Goal: Find specific fact: Find specific fact

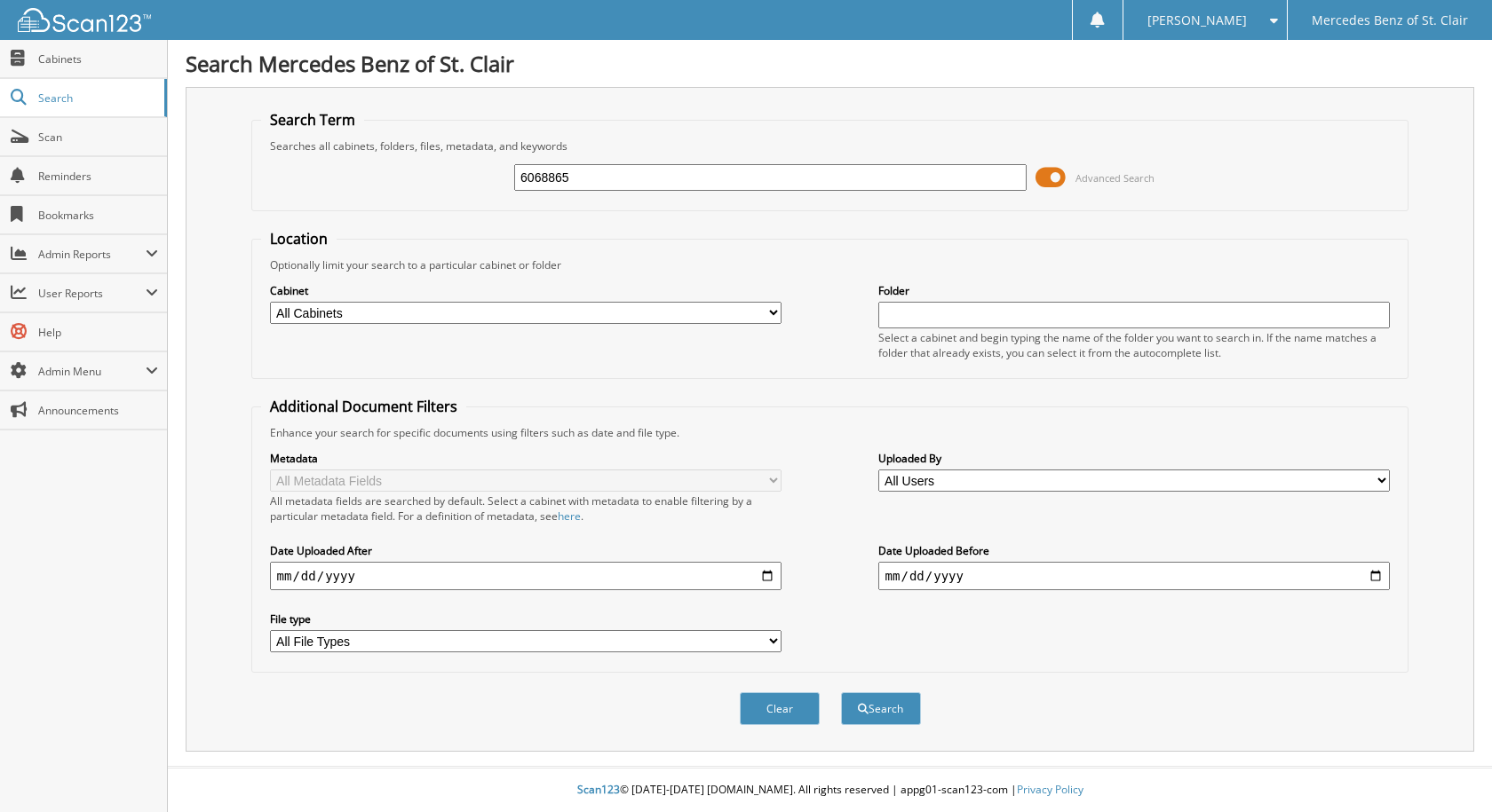
type input "6068865"
click at [841, 693] on button "Search" at bounding box center [881, 708] width 80 height 32
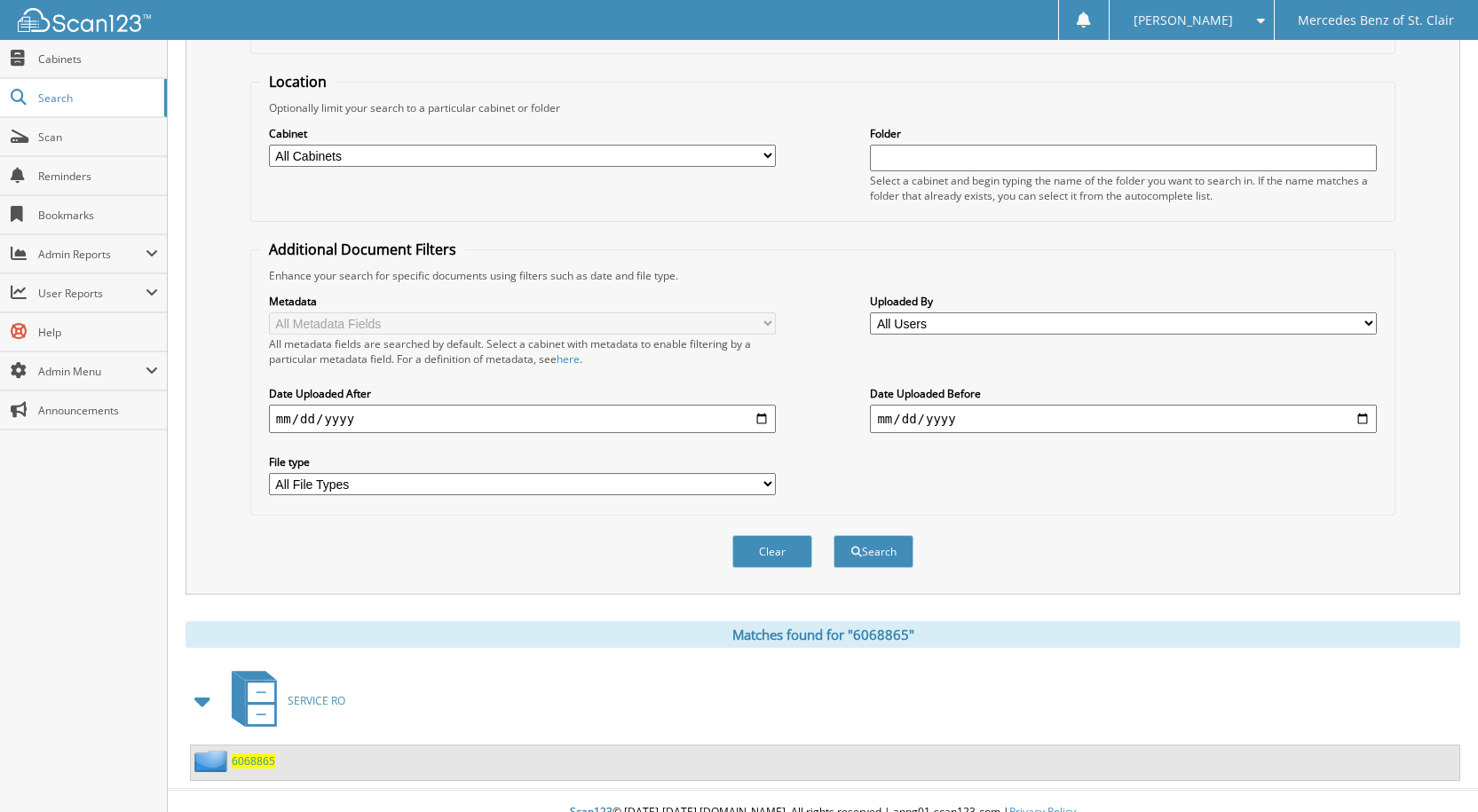
scroll to position [181, 0]
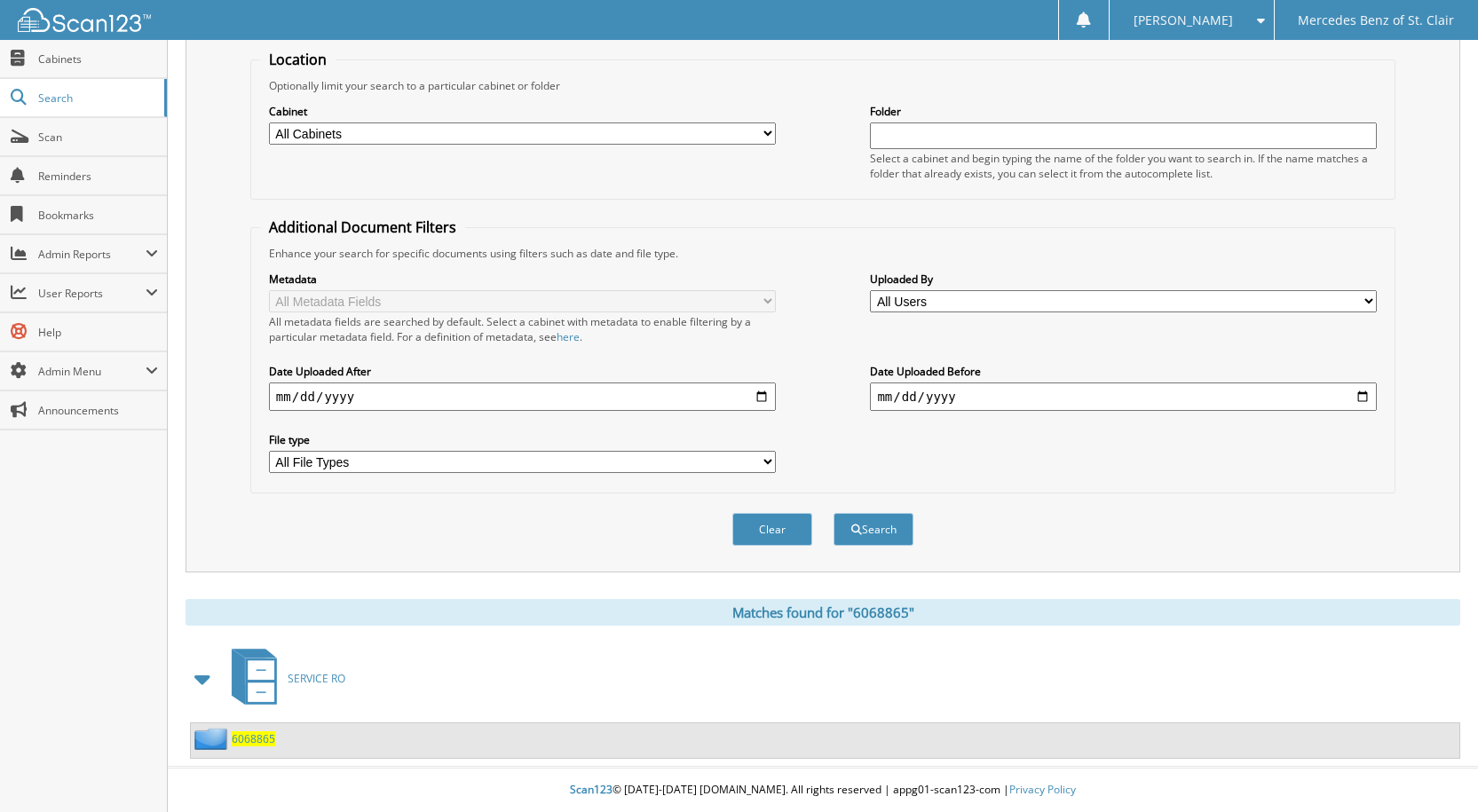
click at [269, 739] on span "6068865" at bounding box center [253, 739] width 44 height 15
